Goal: Task Accomplishment & Management: Use online tool/utility

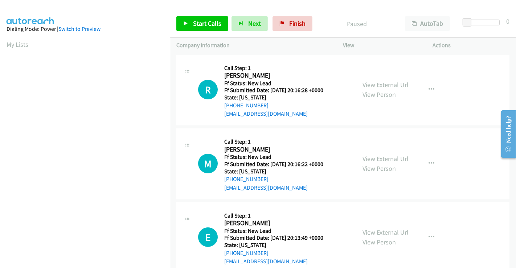
scroll to position [140, 0]
click at [378, 85] on link "View External Url" at bounding box center [386, 85] width 46 height 8
click at [387, 155] on link "View External Url" at bounding box center [386, 159] width 46 height 8
click at [384, 236] on link "View External Url" at bounding box center [386, 232] width 46 height 8
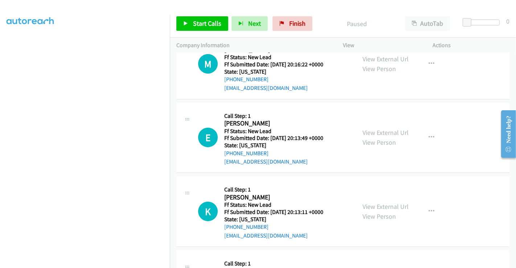
scroll to position [121, 0]
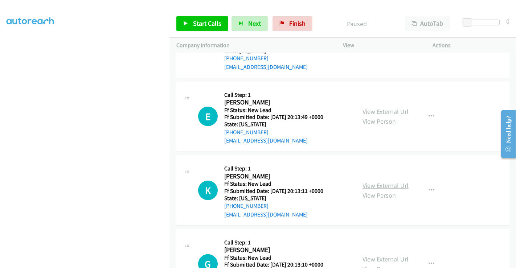
click at [389, 185] on link "View External Url" at bounding box center [386, 186] width 46 height 8
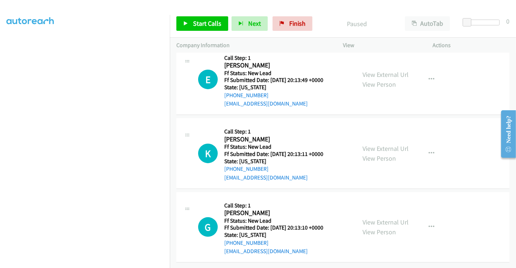
scroll to position [163, 0]
click at [385, 218] on link "View External Url" at bounding box center [386, 222] width 46 height 8
click at [189, 21] on link "Start Calls" at bounding box center [202, 23] width 52 height 15
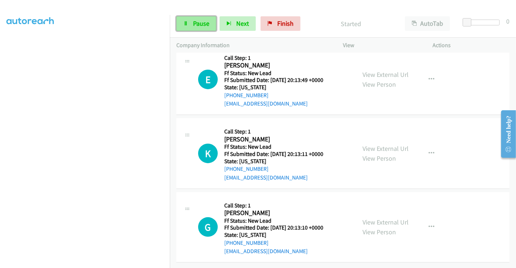
click at [187, 26] on link "Pause" at bounding box center [196, 23] width 40 height 15
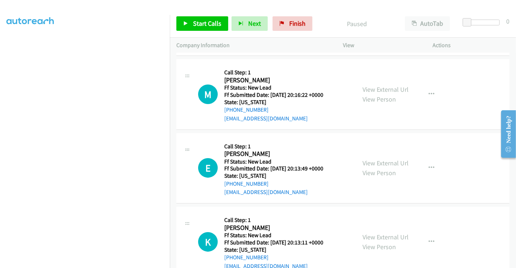
scroll to position [0, 0]
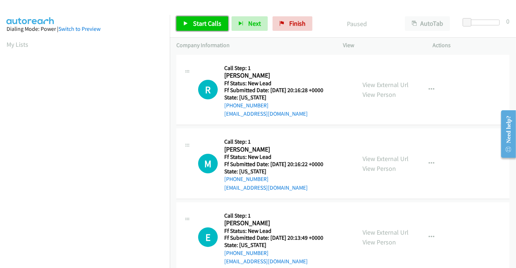
click at [187, 21] on icon at bounding box center [185, 23] width 5 height 5
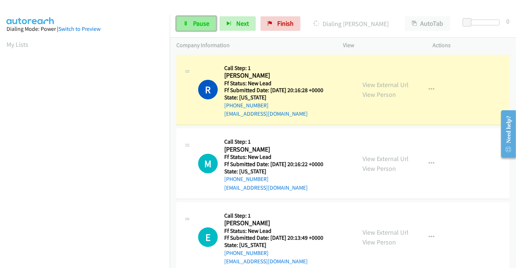
click at [199, 23] on span "Pause" at bounding box center [201, 23] width 16 height 8
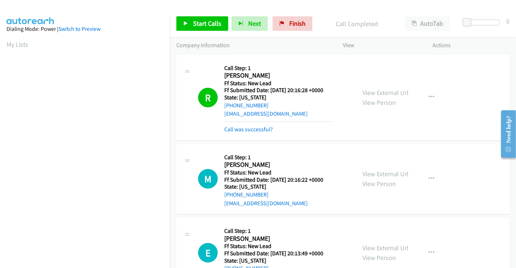
scroll to position [140, 0]
click at [198, 24] on span "Start Calls" at bounding box center [207, 23] width 28 height 8
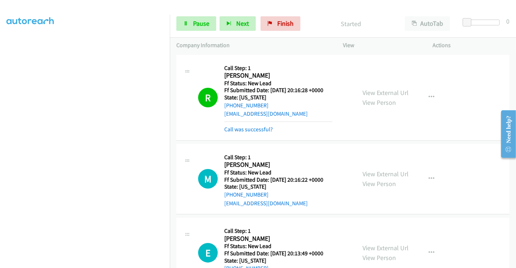
click at [256, 129] on link "Call was successful?" at bounding box center [248, 129] width 49 height 7
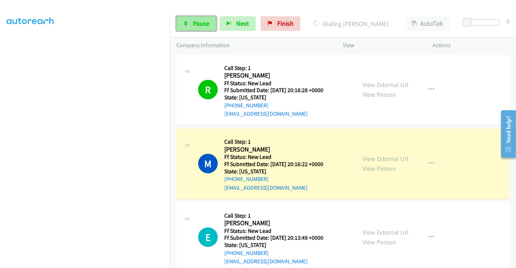
click at [187, 22] on icon at bounding box center [185, 23] width 5 height 5
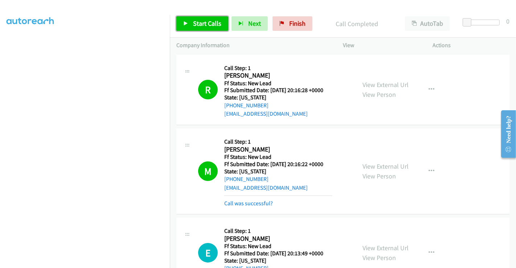
click at [208, 18] on link "Start Calls" at bounding box center [202, 23] width 52 height 15
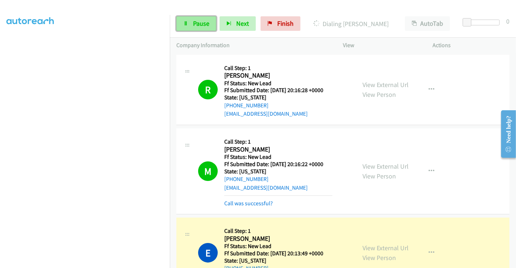
click at [192, 28] on link "Pause" at bounding box center [196, 23] width 40 height 15
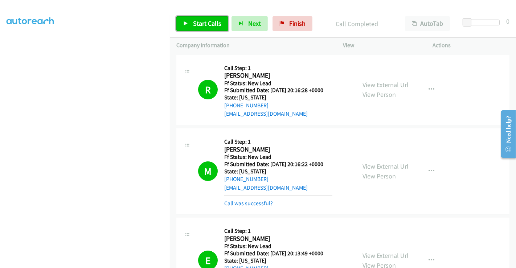
click at [203, 23] on span "Start Calls" at bounding box center [207, 23] width 28 height 8
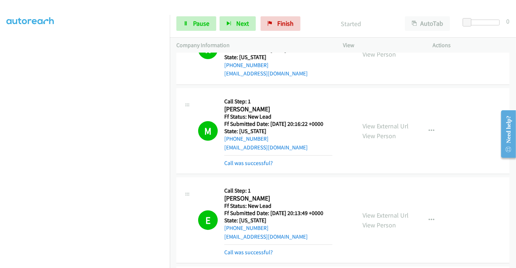
scroll to position [81, 0]
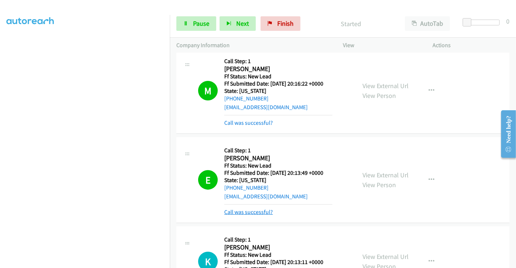
click at [253, 212] on link "Call was successful?" at bounding box center [248, 212] width 49 height 7
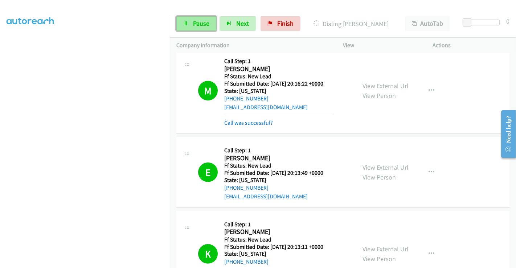
click at [200, 21] on span "Pause" at bounding box center [201, 23] width 16 height 8
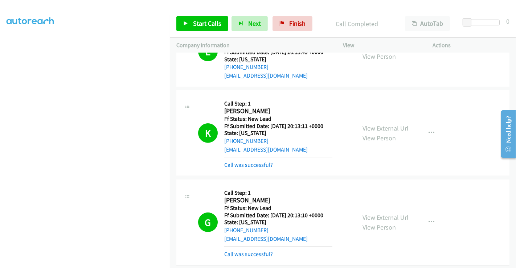
scroll to position [121, 0]
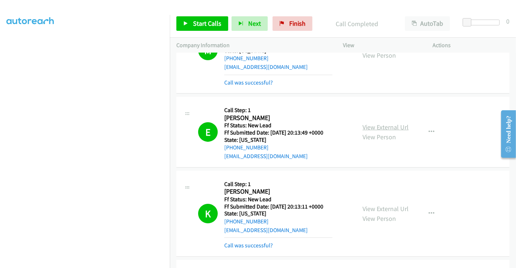
click at [372, 128] on link "View External Url" at bounding box center [386, 127] width 46 height 8
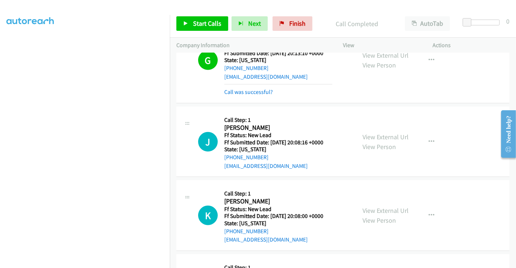
scroll to position [403, 0]
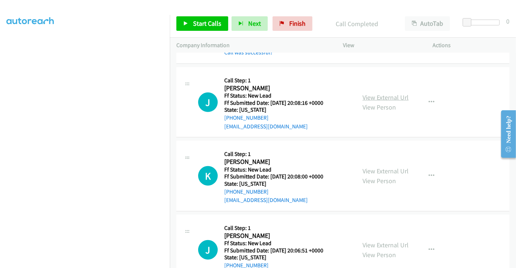
click at [387, 97] on link "View External Url" at bounding box center [386, 97] width 46 height 8
click at [379, 164] on div "View External Url View Person View External Url Email Schedule/Manage Callback …" at bounding box center [404, 175] width 97 height 57
click at [379, 170] on link "View External Url" at bounding box center [386, 171] width 46 height 8
click at [379, 243] on link "View External Url" at bounding box center [386, 245] width 46 height 8
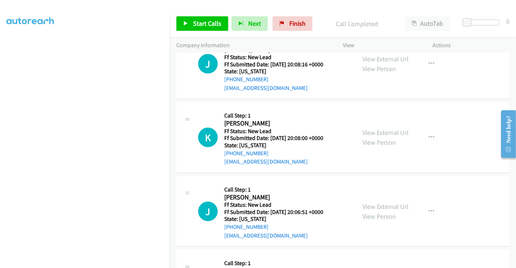
scroll to position [578, 0]
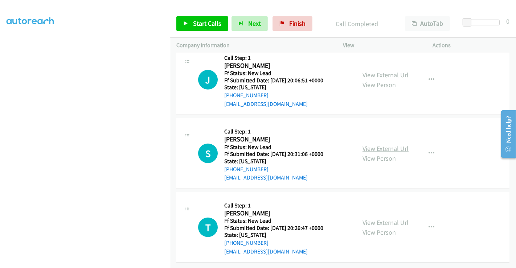
click at [384, 144] on link "View External Url" at bounding box center [386, 148] width 46 height 8
click at [385, 219] on link "View External Url" at bounding box center [386, 223] width 46 height 8
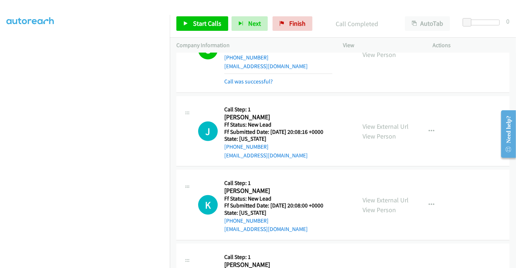
scroll to position [336, 0]
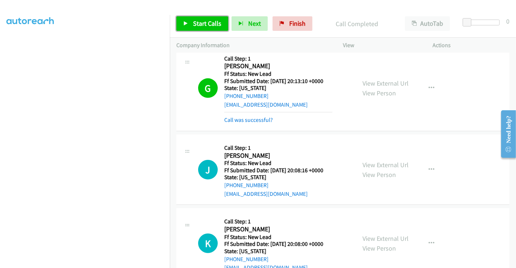
click at [200, 25] on span "Start Calls" at bounding box center [207, 23] width 28 height 8
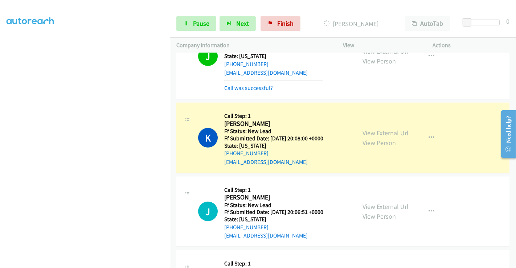
scroll to position [497, 0]
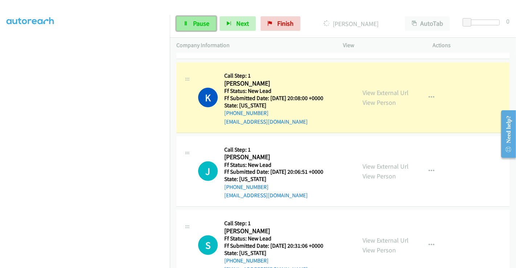
click at [194, 23] on span "Pause" at bounding box center [201, 23] width 16 height 8
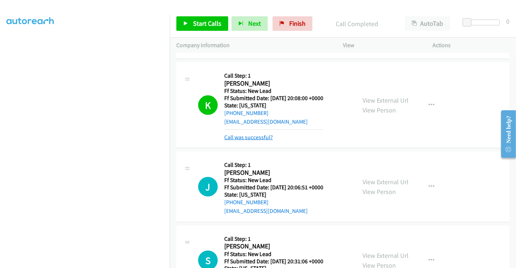
click at [255, 134] on link "Call was successful?" at bounding box center [248, 137] width 49 height 7
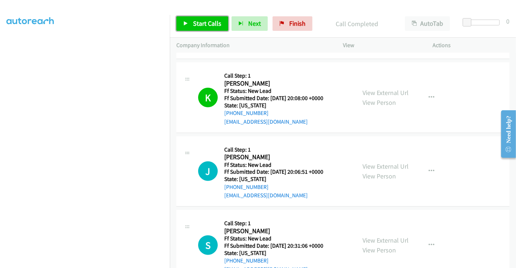
click at [202, 22] on span "Start Calls" at bounding box center [207, 23] width 28 height 8
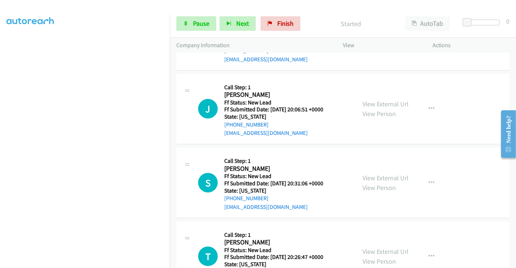
scroll to position [578, 0]
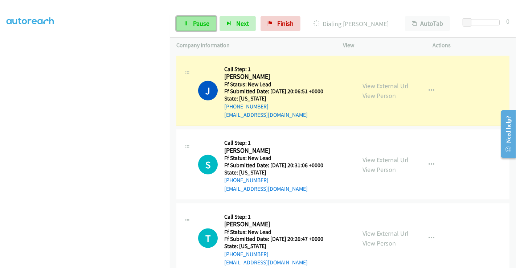
click at [193, 21] on span "Pause" at bounding box center [201, 23] width 16 height 8
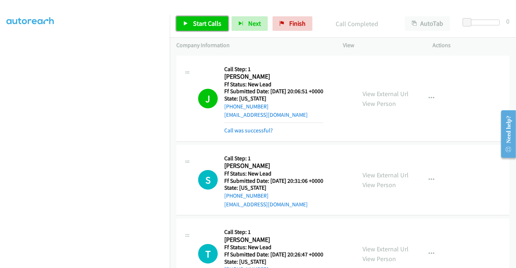
click at [204, 20] on span "Start Calls" at bounding box center [207, 23] width 28 height 8
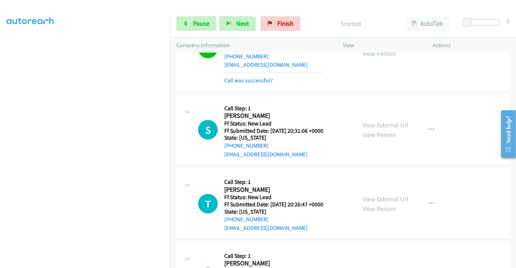
scroll to position [659, 0]
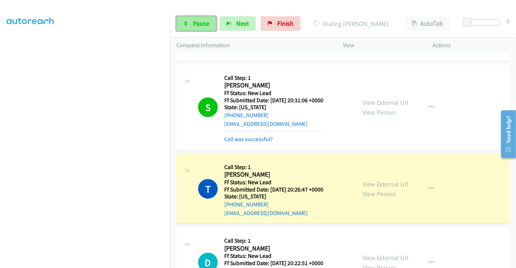
click at [193, 20] on span "Pause" at bounding box center [201, 23] width 16 height 8
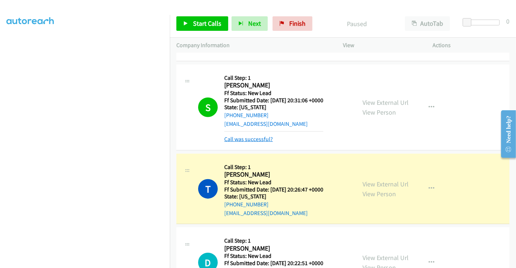
click at [250, 137] on link "Call was successful?" at bounding box center [248, 139] width 49 height 7
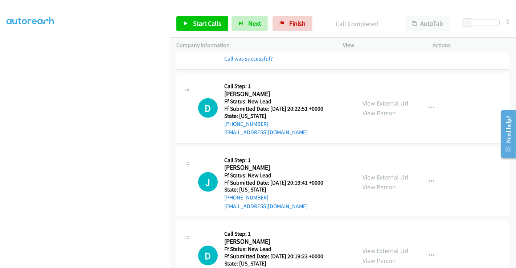
scroll to position [820, 0]
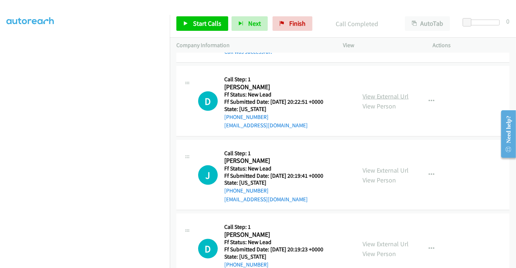
click at [382, 95] on link "View External Url" at bounding box center [386, 96] width 46 height 8
click at [370, 168] on link "View External Url" at bounding box center [386, 170] width 46 height 8
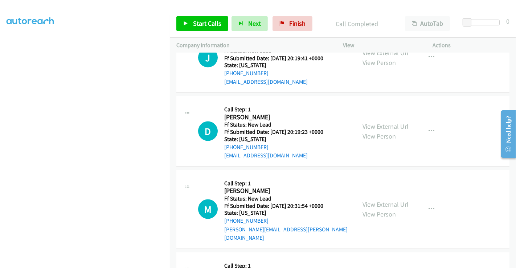
scroll to position [941, 0]
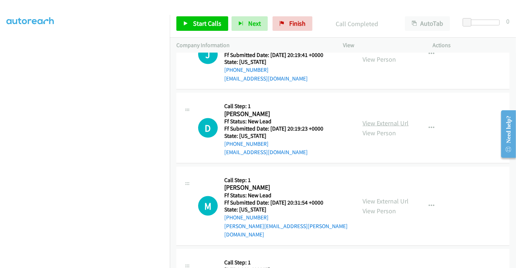
click at [373, 121] on link "View External Url" at bounding box center [386, 123] width 46 height 8
click at [373, 197] on link "View External Url" at bounding box center [386, 201] width 46 height 8
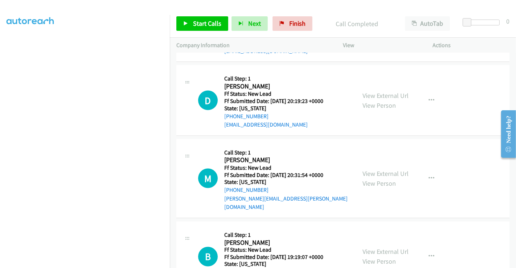
scroll to position [993, 0]
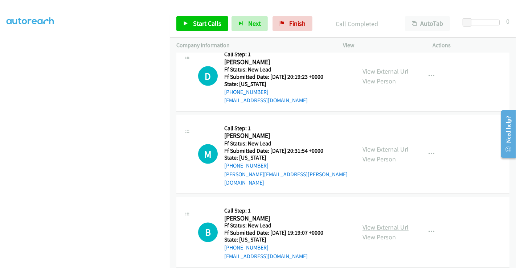
click at [374, 224] on link "View External Url" at bounding box center [386, 228] width 46 height 8
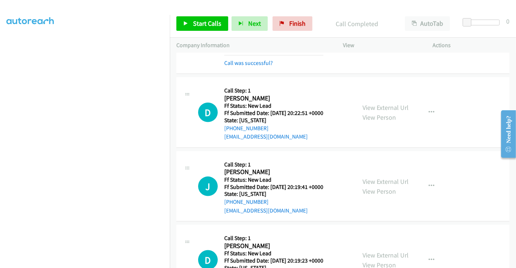
scroll to position [832, 0]
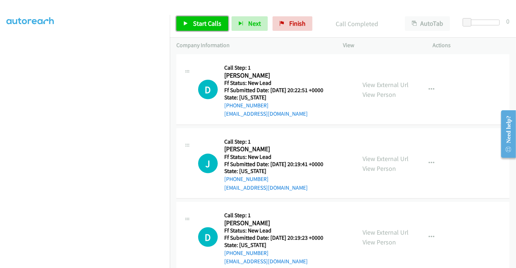
click at [204, 22] on span "Start Calls" at bounding box center [207, 23] width 28 height 8
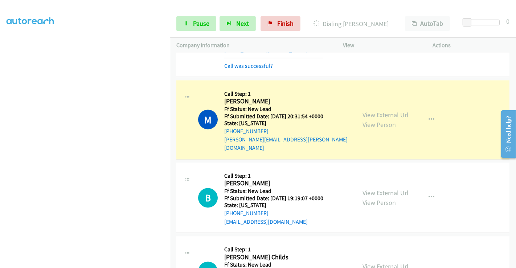
scroll to position [1073, 0]
click at [196, 23] on span "Pause" at bounding box center [201, 23] width 16 height 8
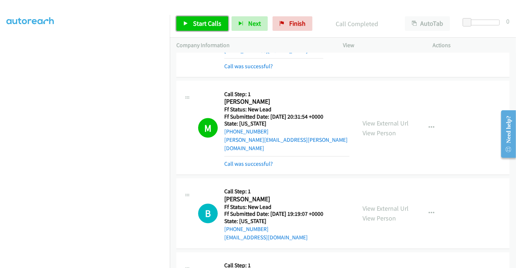
click at [196, 23] on span "Start Calls" at bounding box center [207, 23] width 28 height 8
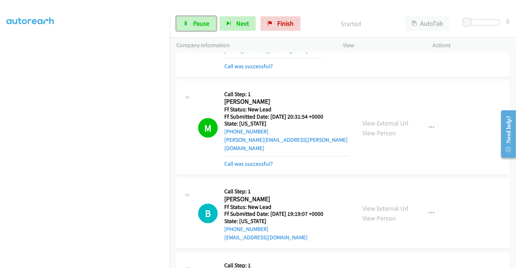
click at [196, 23] on span "Pause" at bounding box center [201, 23] width 16 height 8
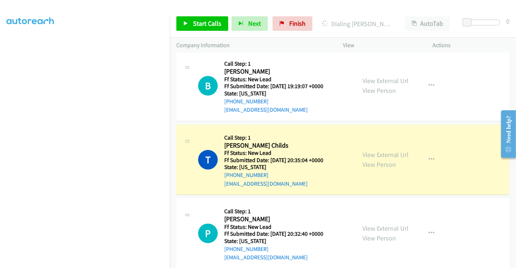
scroll to position [1155, 0]
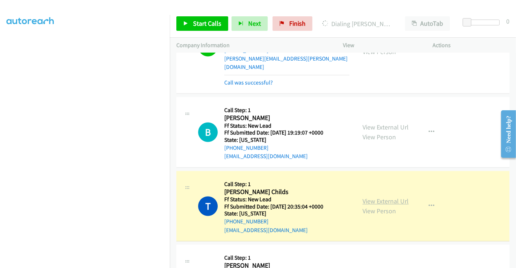
click at [371, 197] on link "View External Url" at bounding box center [386, 201] width 46 height 8
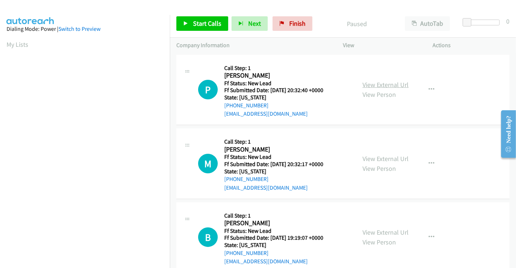
click at [379, 83] on link "View External Url" at bounding box center [386, 85] width 46 height 8
click at [376, 160] on link "View External Url" at bounding box center [386, 159] width 46 height 8
click at [212, 22] on span "Start Calls" at bounding box center [207, 23] width 28 height 8
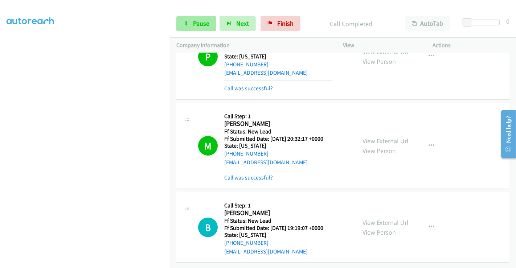
scroll to position [46, 0]
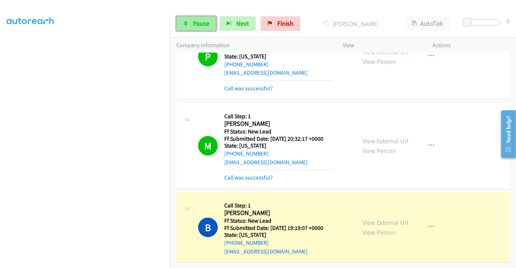
click at [193, 23] on span "Pause" at bounding box center [201, 23] width 16 height 8
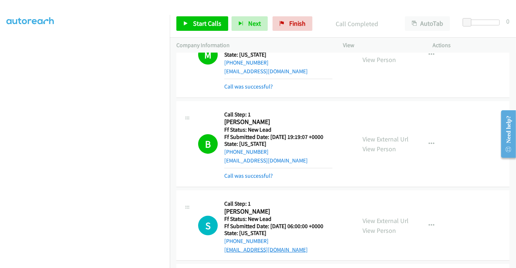
scroll to position [127, 0]
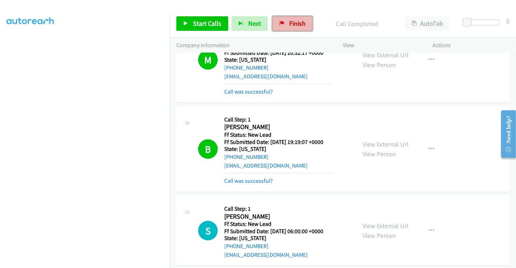
click at [280, 25] on icon at bounding box center [282, 23] width 5 height 5
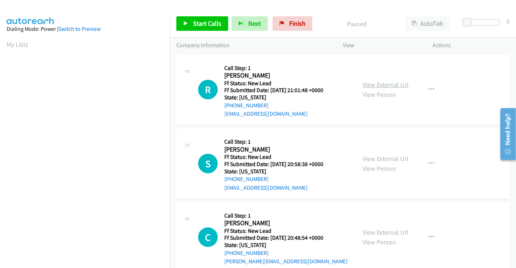
click at [389, 84] on link "View External Url" at bounding box center [386, 85] width 46 height 8
click at [385, 157] on link "View External Url" at bounding box center [386, 159] width 46 height 8
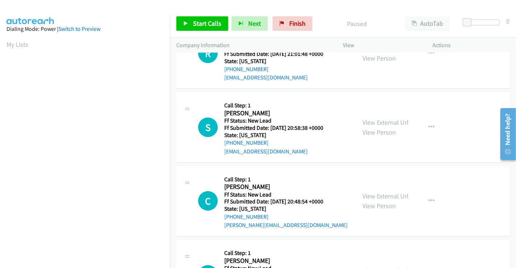
scroll to position [81, 0]
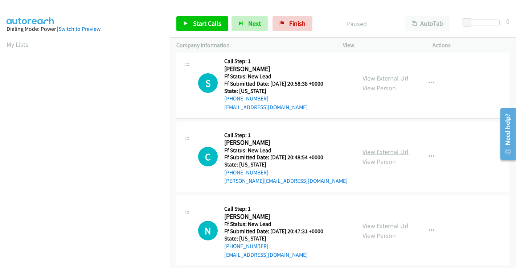
click at [380, 151] on link "View External Url" at bounding box center [386, 152] width 46 height 8
click at [378, 227] on link "View External Url" at bounding box center [386, 226] width 46 height 8
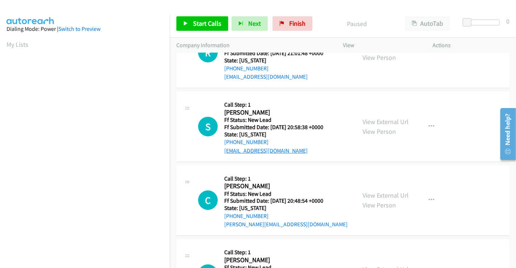
scroll to position [0, 0]
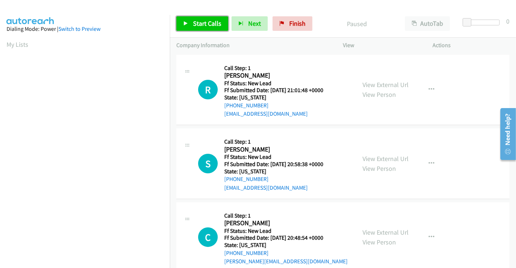
click at [215, 27] on span "Start Calls" at bounding box center [207, 23] width 28 height 8
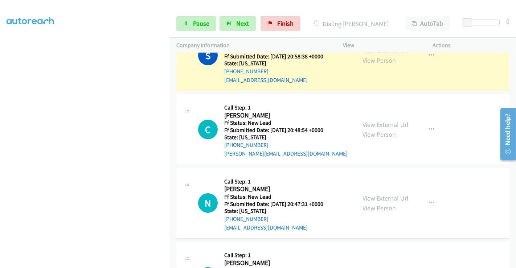
scroll to position [57, 0]
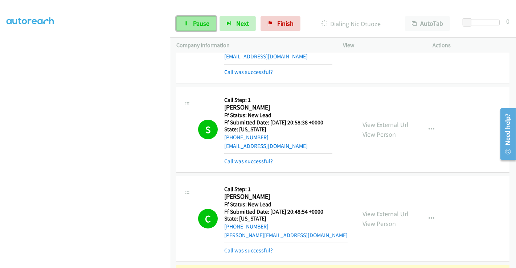
click at [204, 22] on span "Pause" at bounding box center [201, 23] width 16 height 8
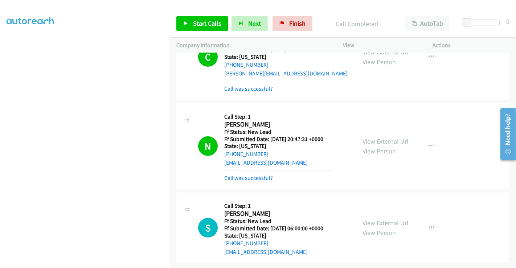
scroll to position [225, 0]
click at [389, 219] on link "View External Url" at bounding box center [386, 223] width 46 height 8
click at [211, 21] on span "Start Calls" at bounding box center [207, 23] width 28 height 8
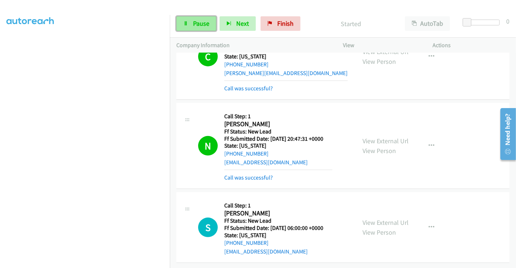
click at [197, 20] on span "Pause" at bounding box center [201, 23] width 16 height 8
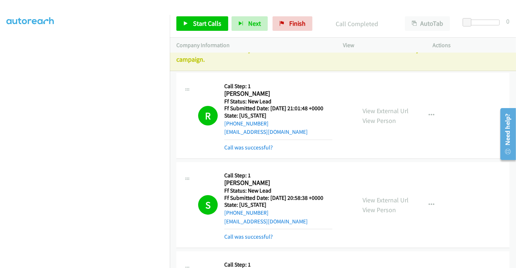
scroll to position [0, 0]
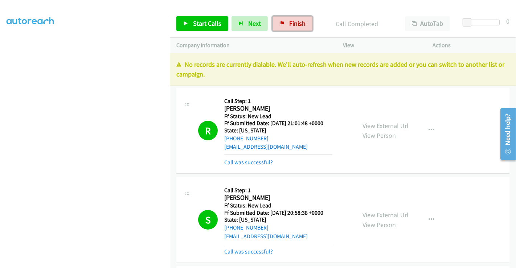
drag, startPoint x: 289, startPoint y: 19, endPoint x: 365, endPoint y: 102, distance: 112.3
click at [290, 19] on span "Finish" at bounding box center [297, 23] width 16 height 8
